Goal: Transaction & Acquisition: Purchase product/service

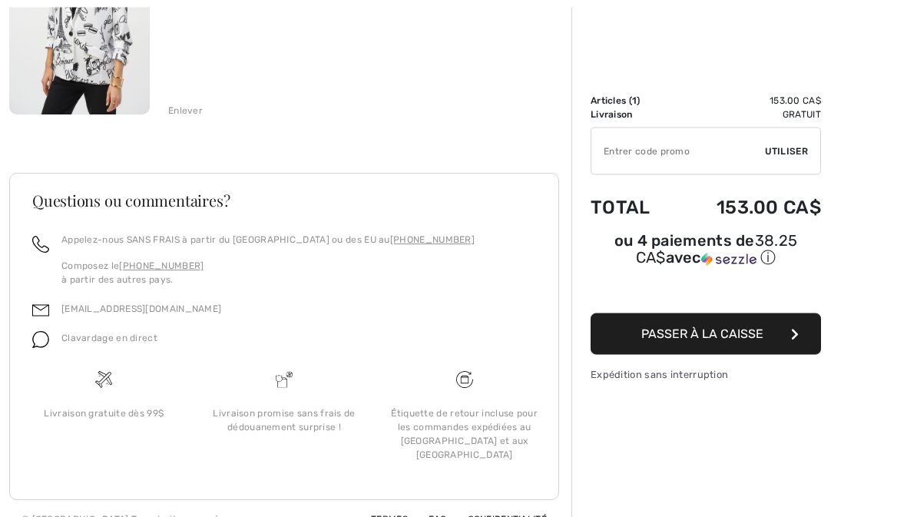
scroll to position [305, 0]
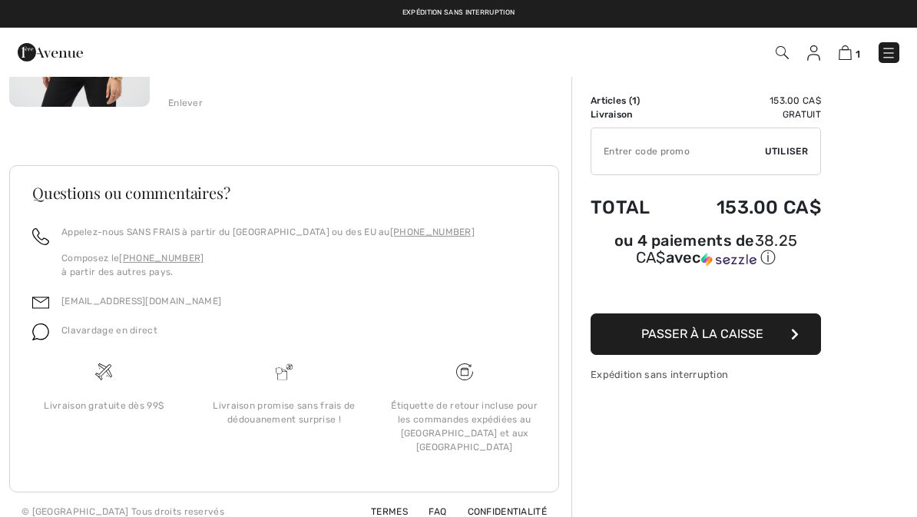
click at [722, 336] on span "Passer à la caisse" at bounding box center [702, 333] width 122 height 15
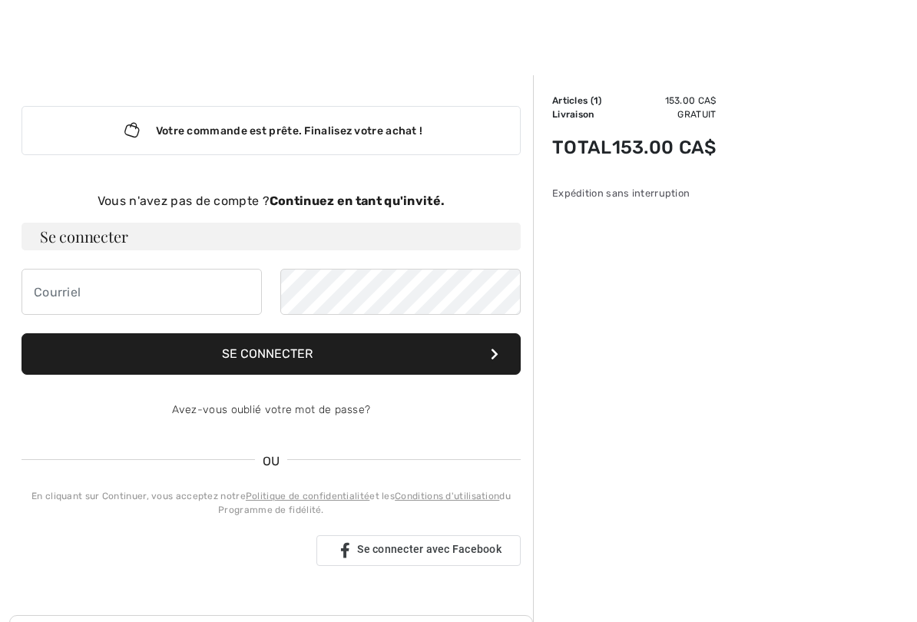
click at [293, 346] on button "Se connecter" at bounding box center [271, 353] width 499 height 41
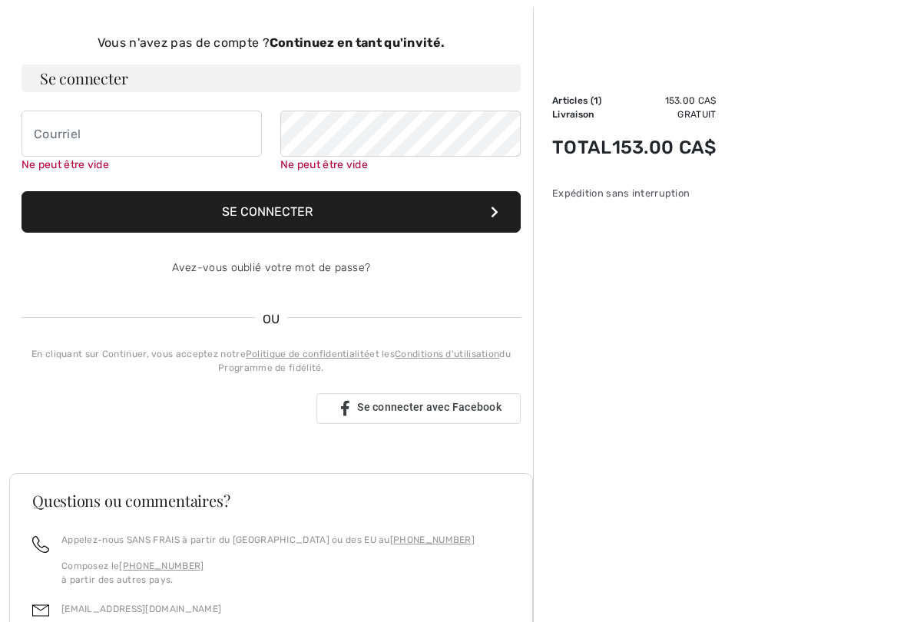
scroll to position [158, 0]
click at [210, 406] on div "Se connecter avec Google. S'ouvre dans un nouvel onglet" at bounding box center [163, 409] width 283 height 34
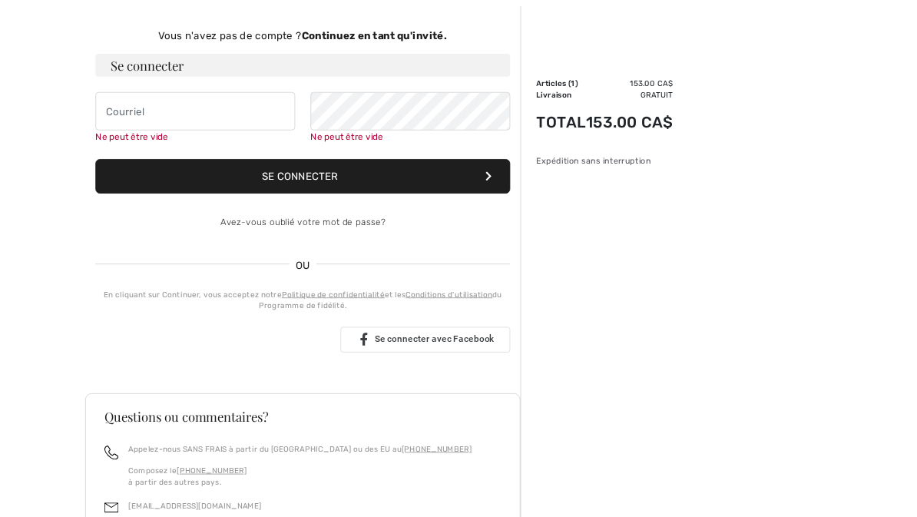
scroll to position [201, 0]
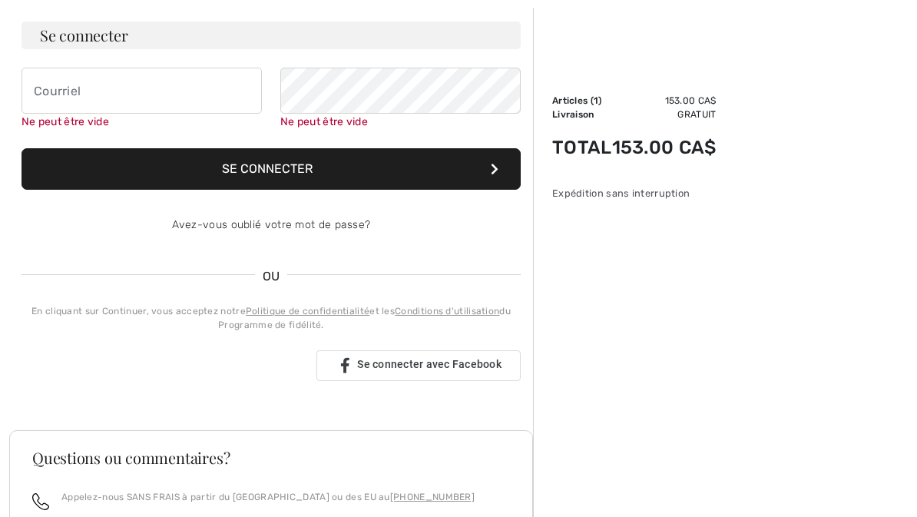
click at [445, 356] on div "Se connecter avec Facebook" at bounding box center [418, 365] width 204 height 31
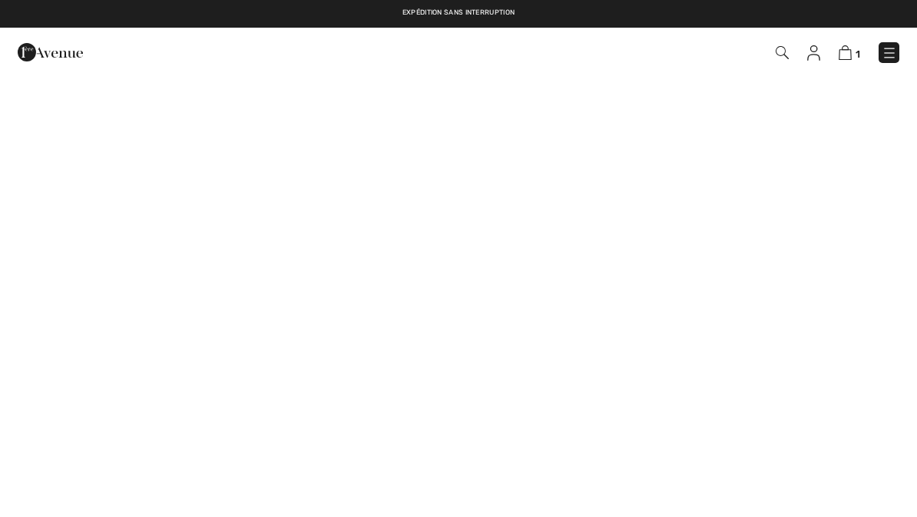
checkbox input "true"
click at [850, 51] on img at bounding box center [845, 52] width 13 height 15
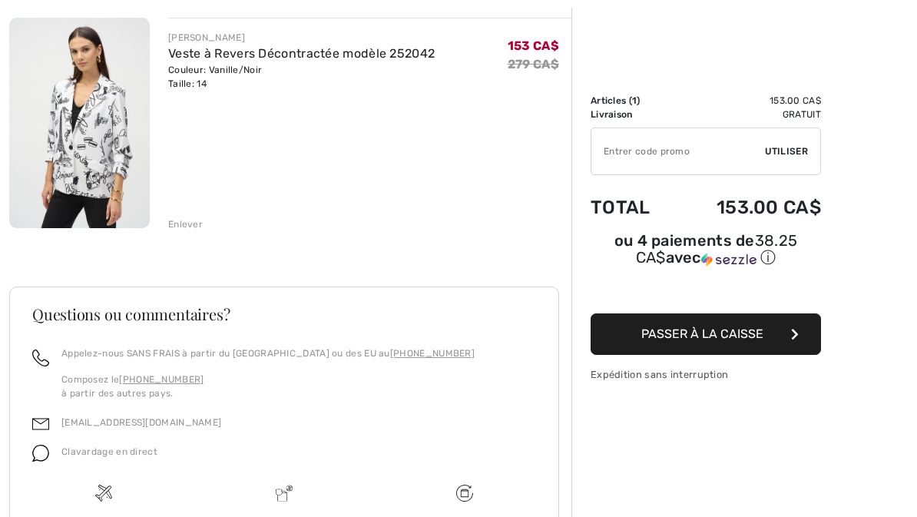
scroll to position [184, 0]
click at [705, 328] on button "Passer à la caisse" at bounding box center [706, 333] width 230 height 41
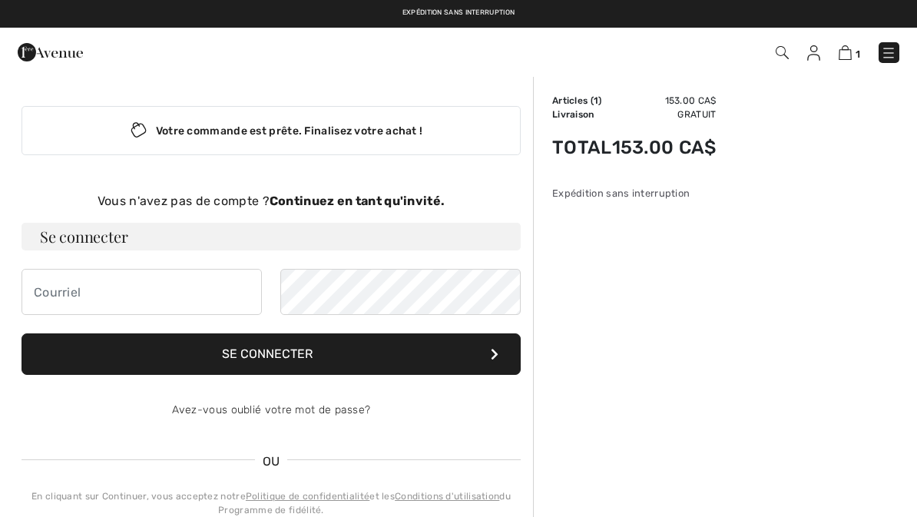
checkbox input "true"
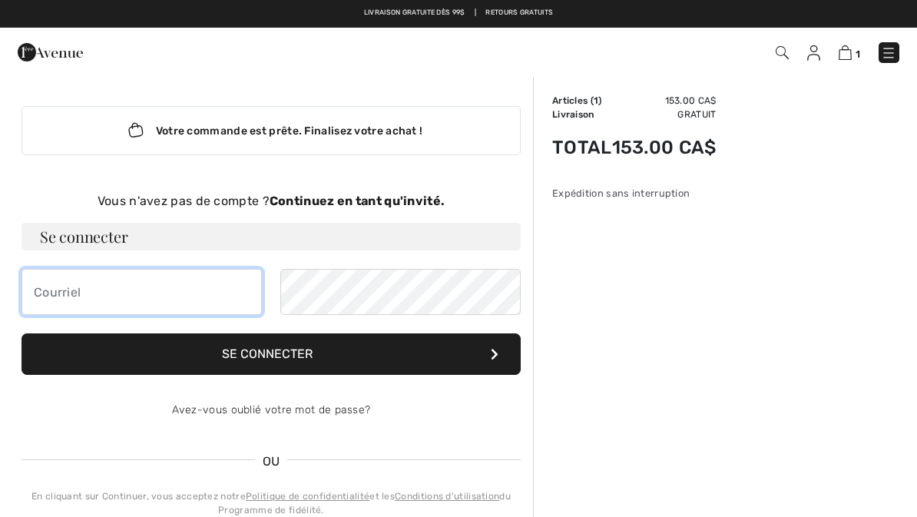
click at [86, 296] on input "email" at bounding box center [142, 292] width 240 height 46
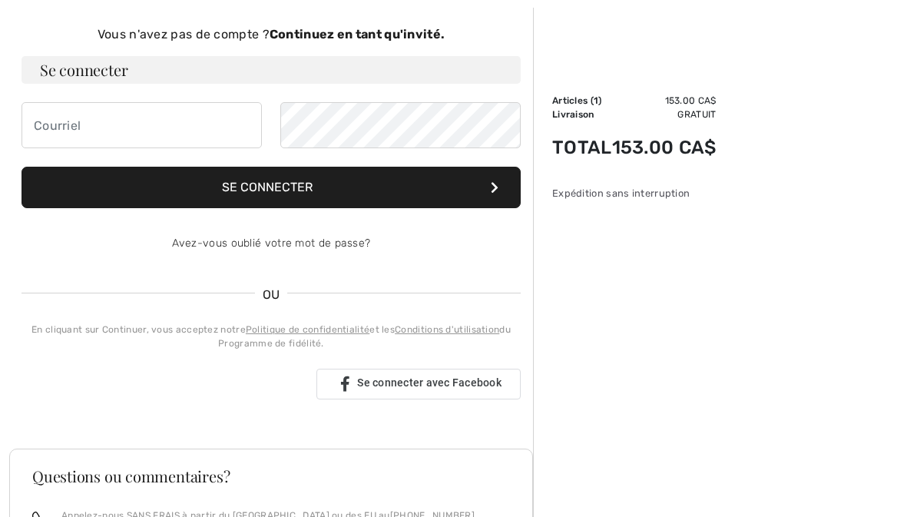
type input "jackiepic022@gmail.com"
click at [260, 194] on button "Se connecter" at bounding box center [271, 187] width 499 height 41
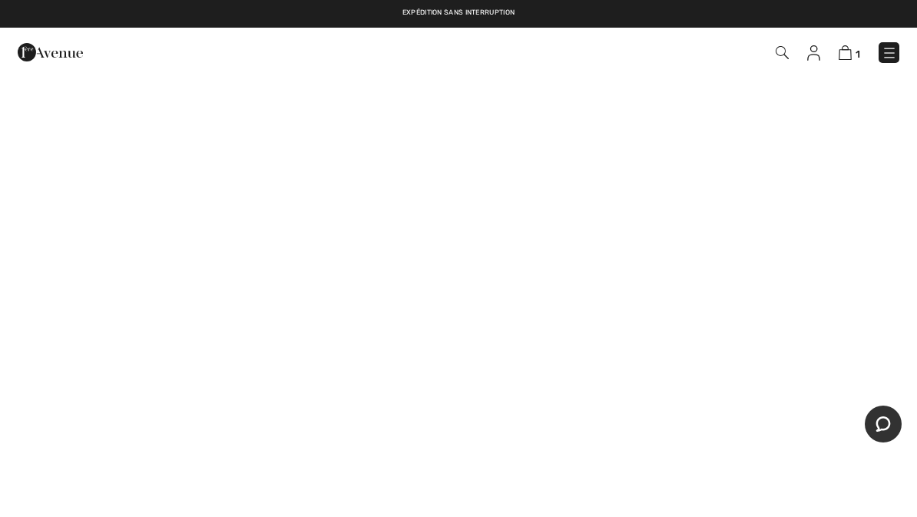
click at [807, 61] on link at bounding box center [813, 52] width 13 height 18
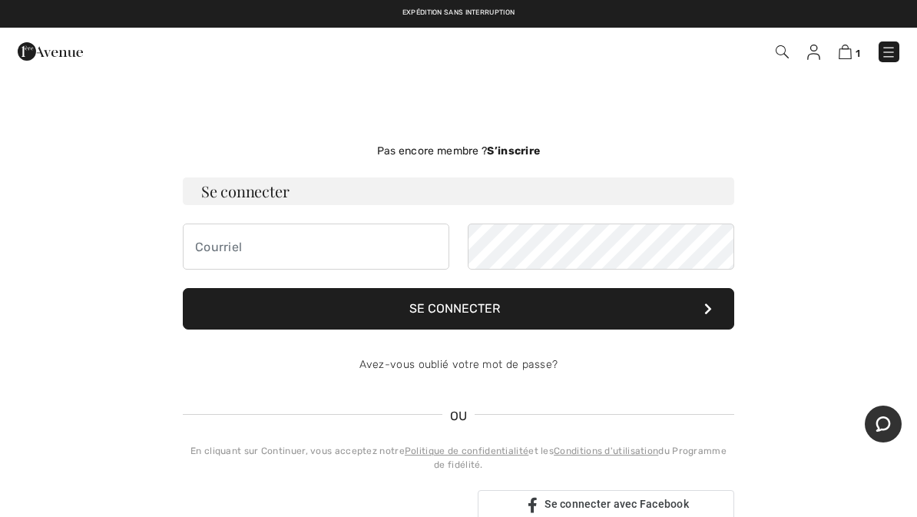
click at [521, 147] on strong "S’inscrire" at bounding box center [513, 150] width 53 height 13
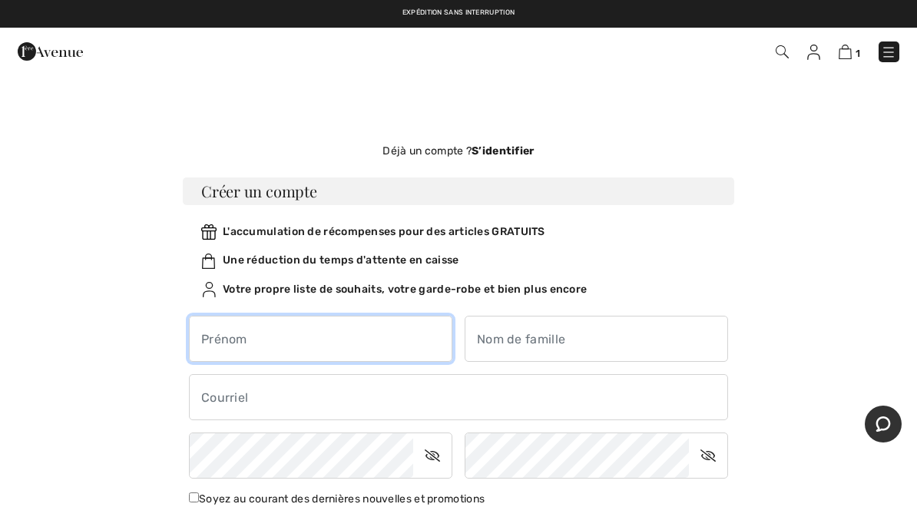
click at [286, 334] on input "text" at bounding box center [320, 339] width 263 height 46
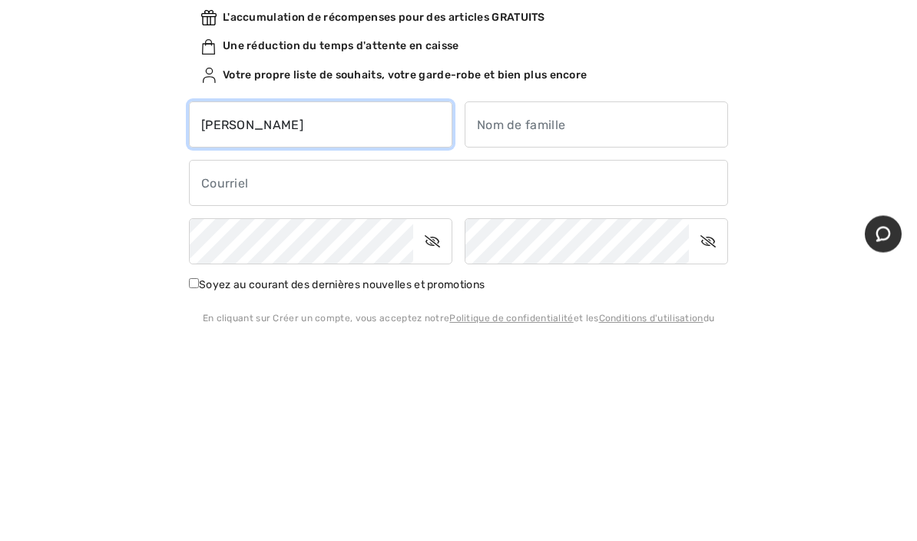
type input "Jacqueline"
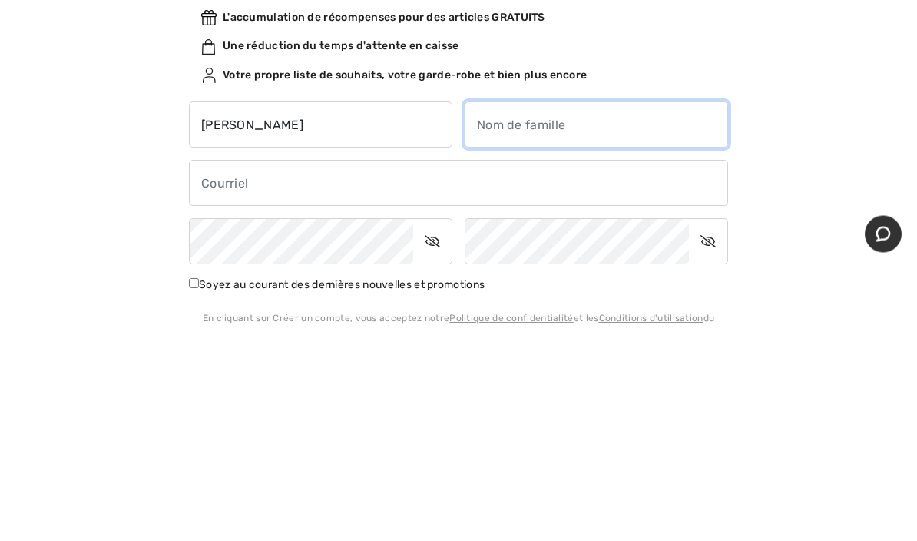
click at [565, 316] on input "text" at bounding box center [596, 339] width 263 height 46
type input "Picard"
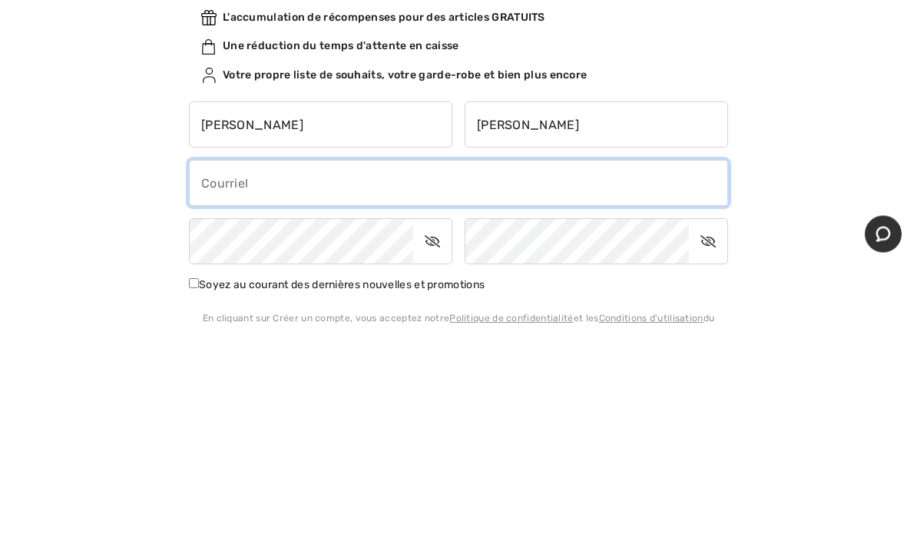
click at [244, 374] on input "email" at bounding box center [458, 397] width 539 height 46
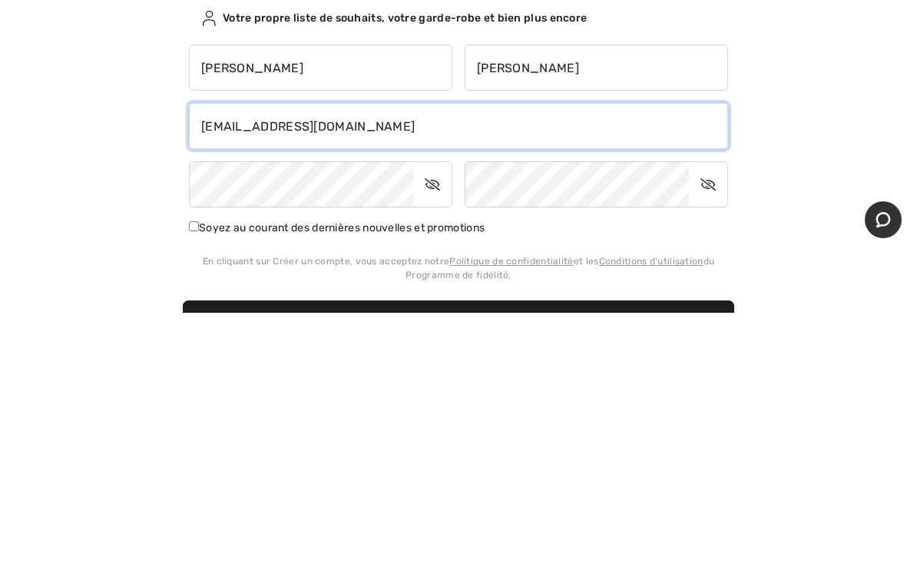
type input "jackiepic022@gmail.com"
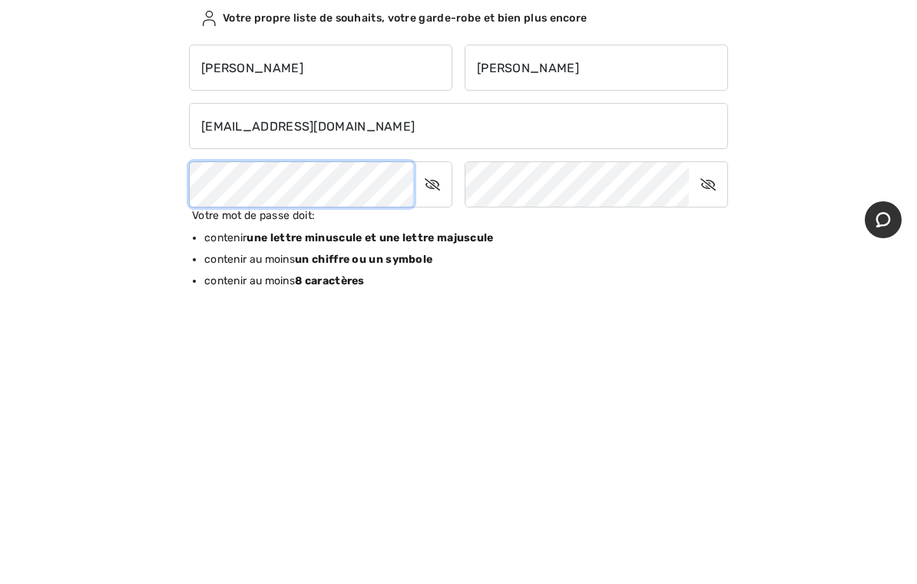
scroll to position [271, 0]
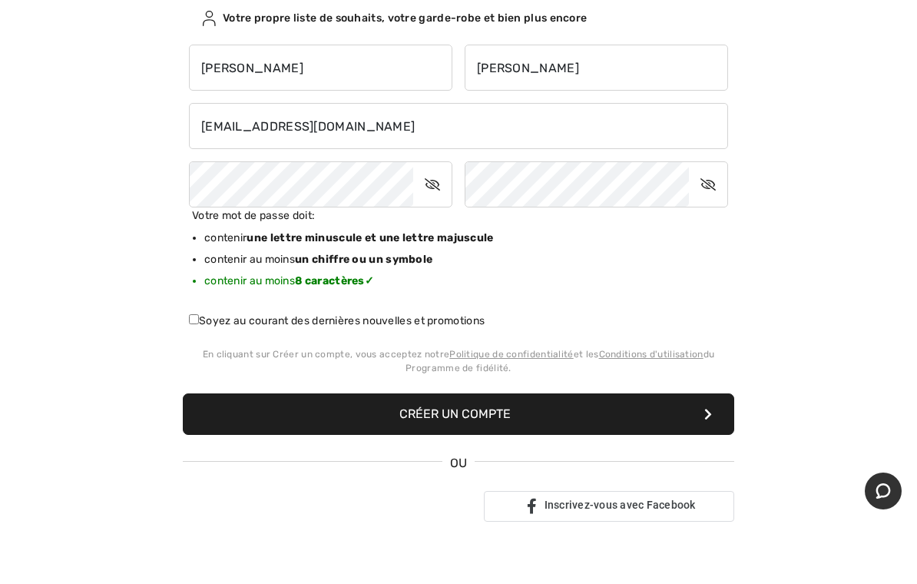
click at [714, 185] on icon at bounding box center [708, 184] width 38 height 35
click at [704, 190] on icon at bounding box center [709, 184] width 37 height 35
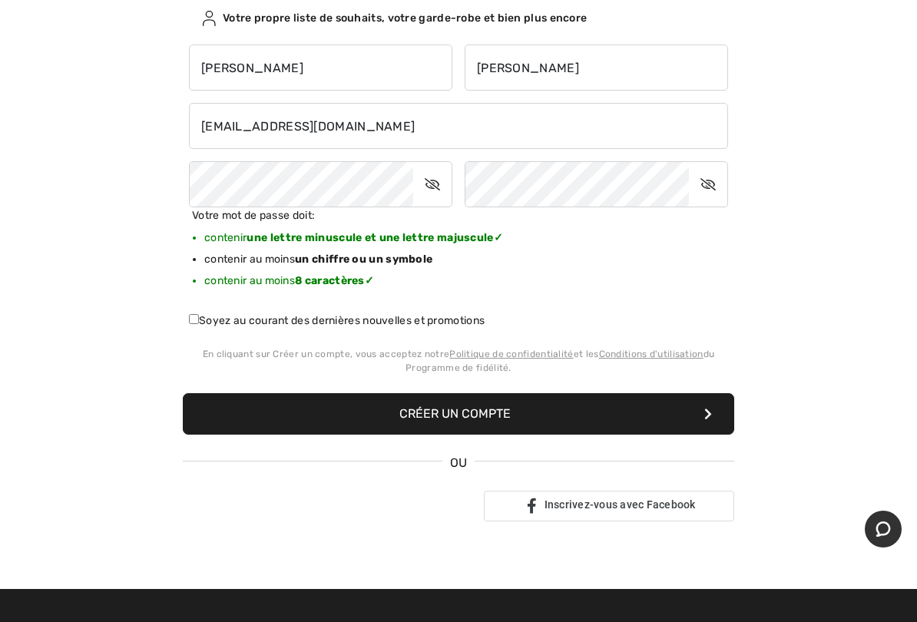
click at [204, 313] on label "Soyez au courant des dernières nouvelles et promotions" at bounding box center [337, 321] width 296 height 16
click at [199, 314] on input "Soyez au courant des dernières nouvelles et promotions" at bounding box center [194, 319] width 10 height 10
checkbox input "true"
click at [448, 419] on button "Créer un compte" at bounding box center [459, 413] width 552 height 41
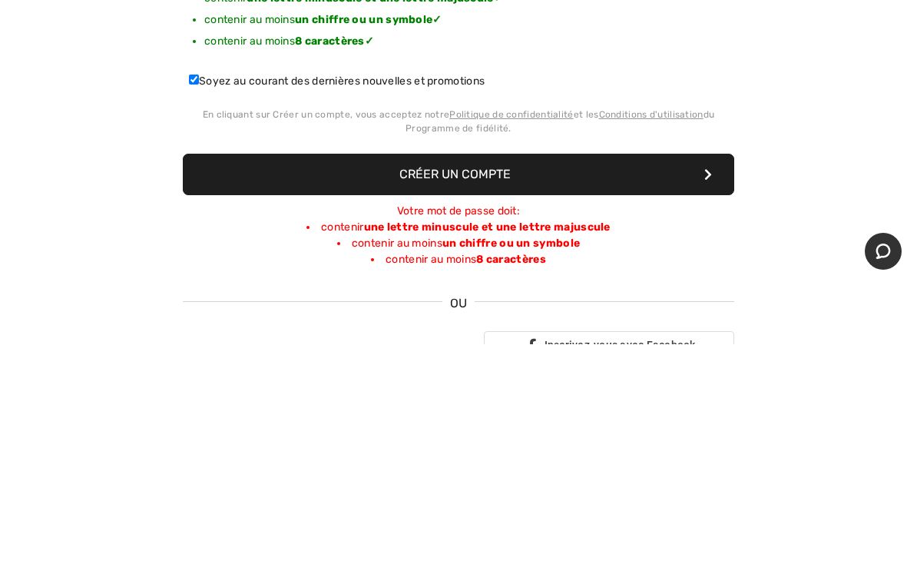
click at [518, 393] on button "Créer un compte" at bounding box center [459, 413] width 552 height 41
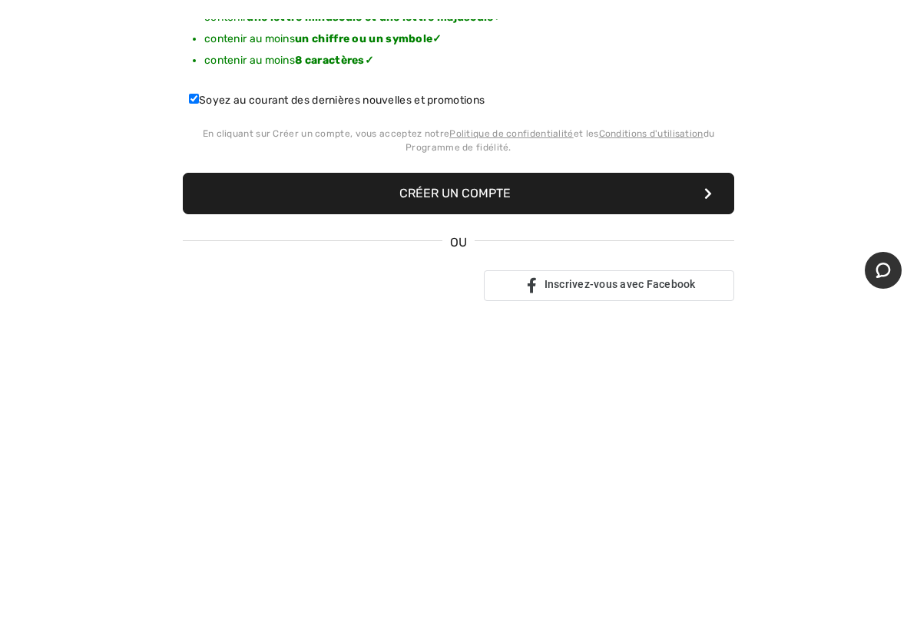
scroll to position [511, 0]
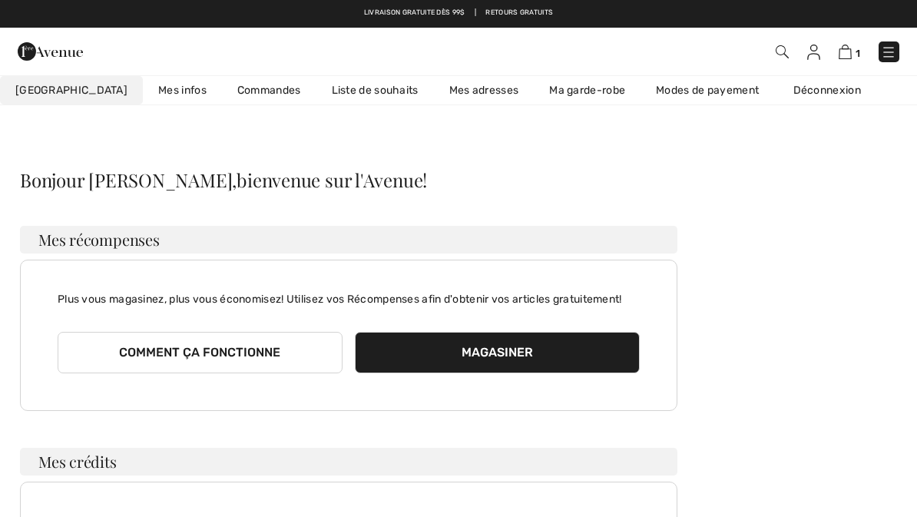
click at [505, 354] on button "Magasiner" at bounding box center [497, 352] width 285 height 41
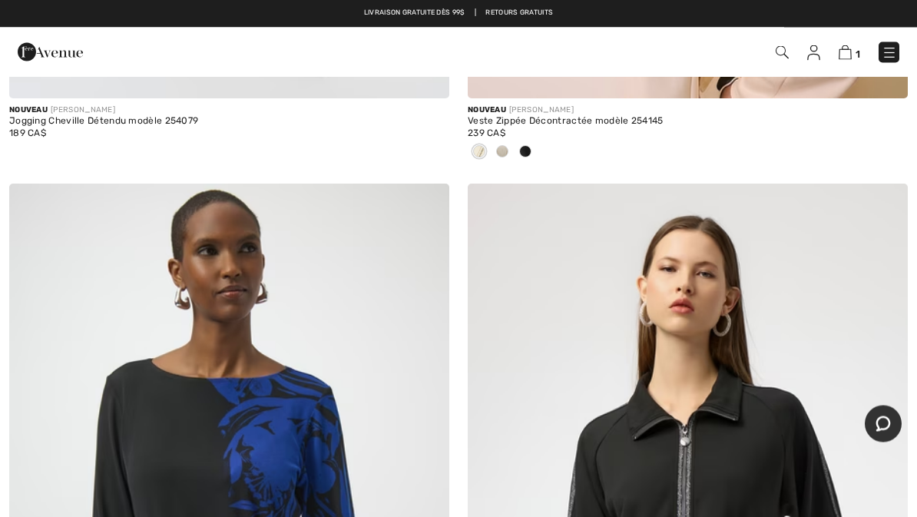
scroll to position [744, 0]
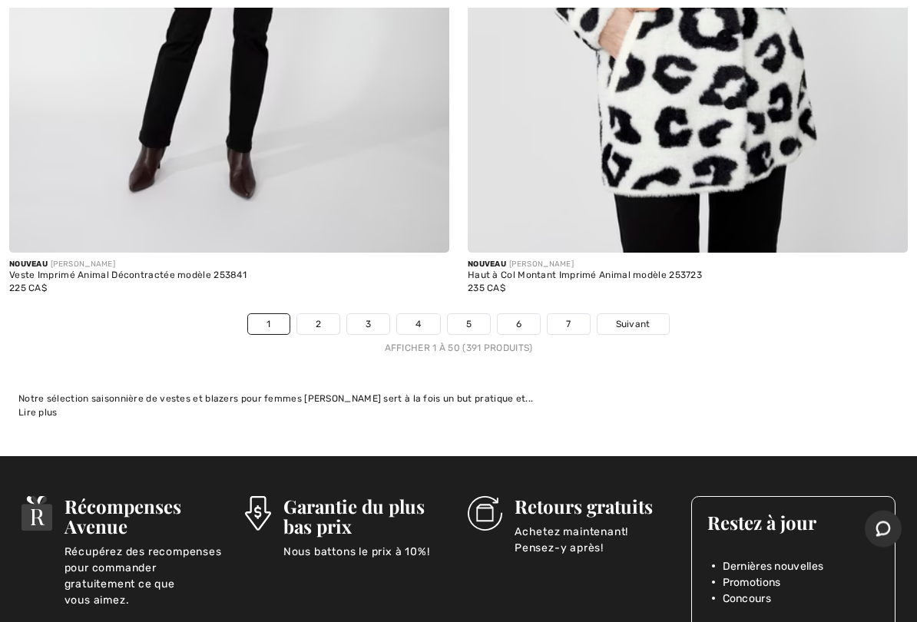
scroll to position [18657, 0]
click at [634, 317] on span "Suivant" at bounding box center [633, 324] width 35 height 14
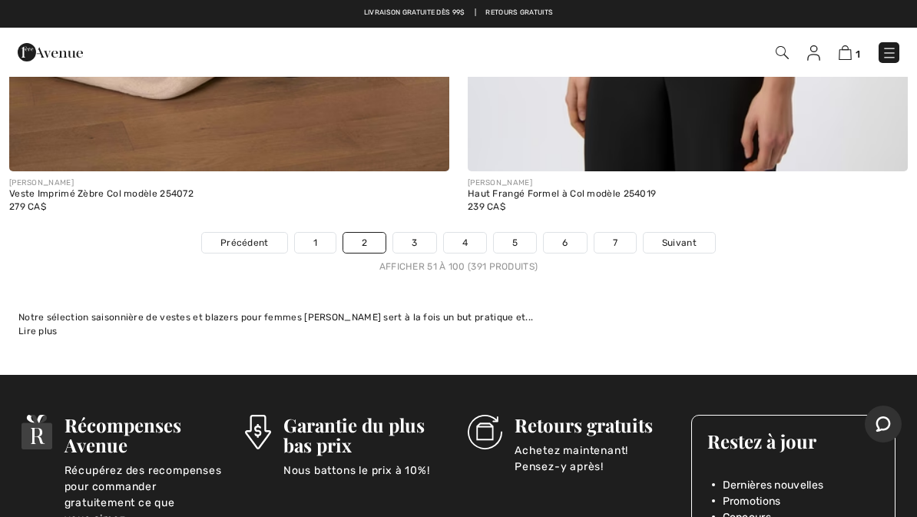
scroll to position [18679, 0]
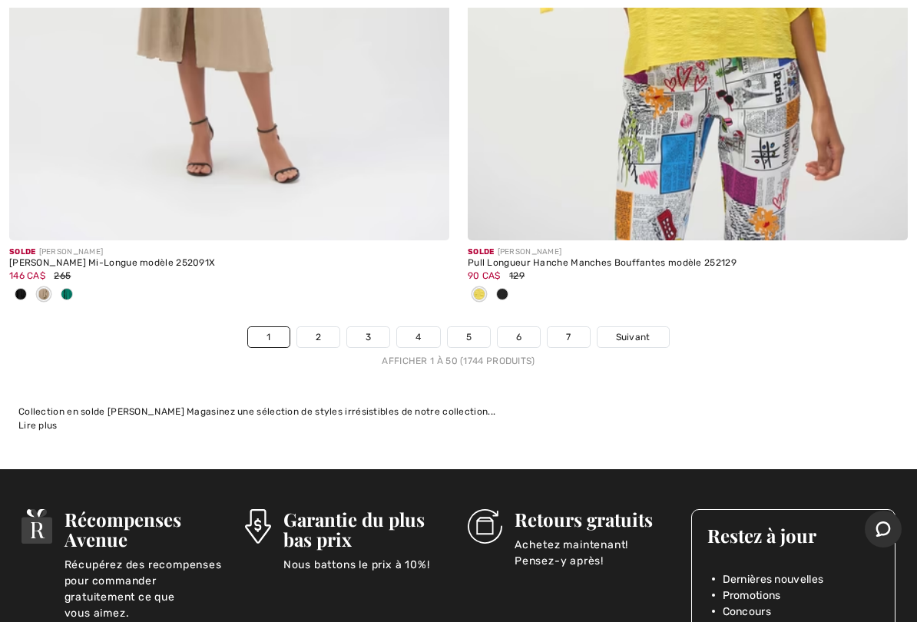
scroll to position [18766, 0]
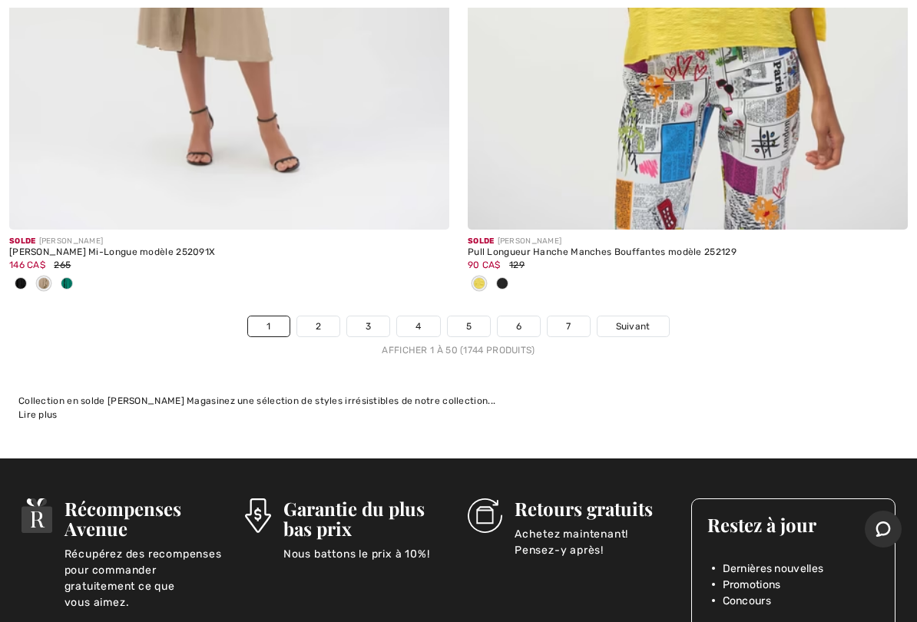
click at [638, 320] on span "Suivant" at bounding box center [633, 327] width 35 height 14
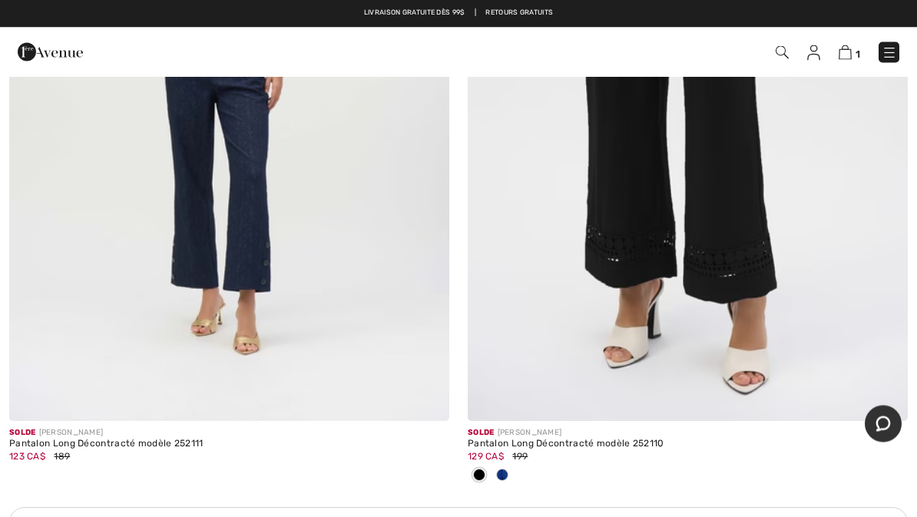
scroll to position [13371, 0]
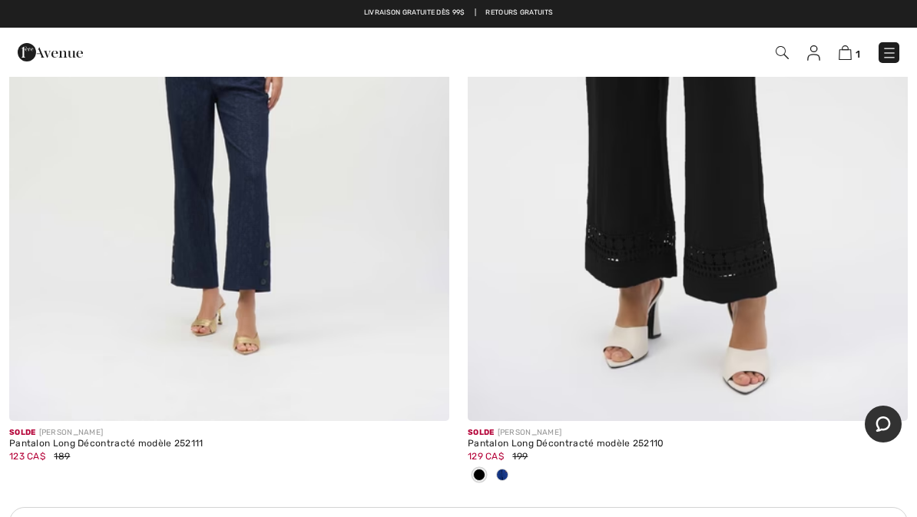
click at [860, 51] on span "1" at bounding box center [858, 54] width 5 height 12
